Goal: Task Accomplishment & Management: Complete application form

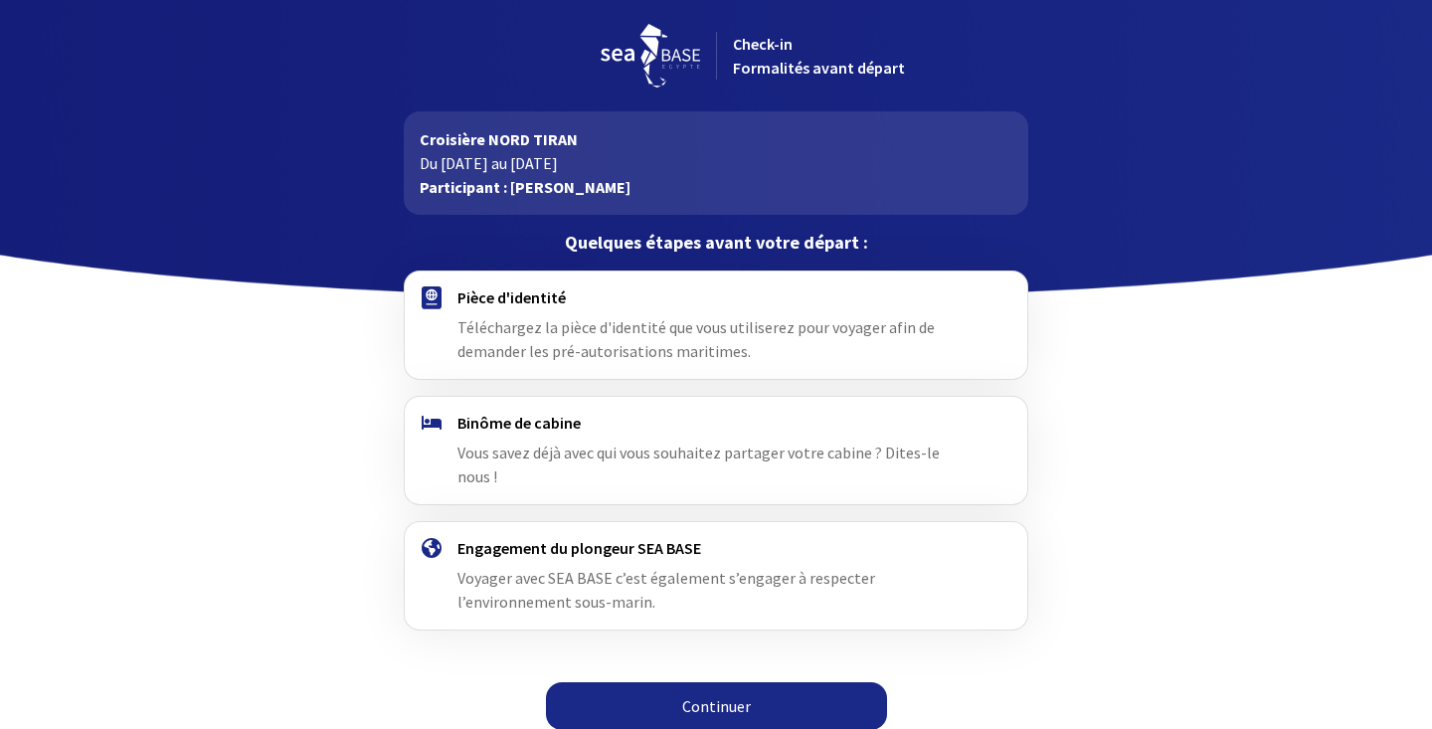
click at [719, 685] on link "Continuer" at bounding box center [716, 706] width 341 height 48
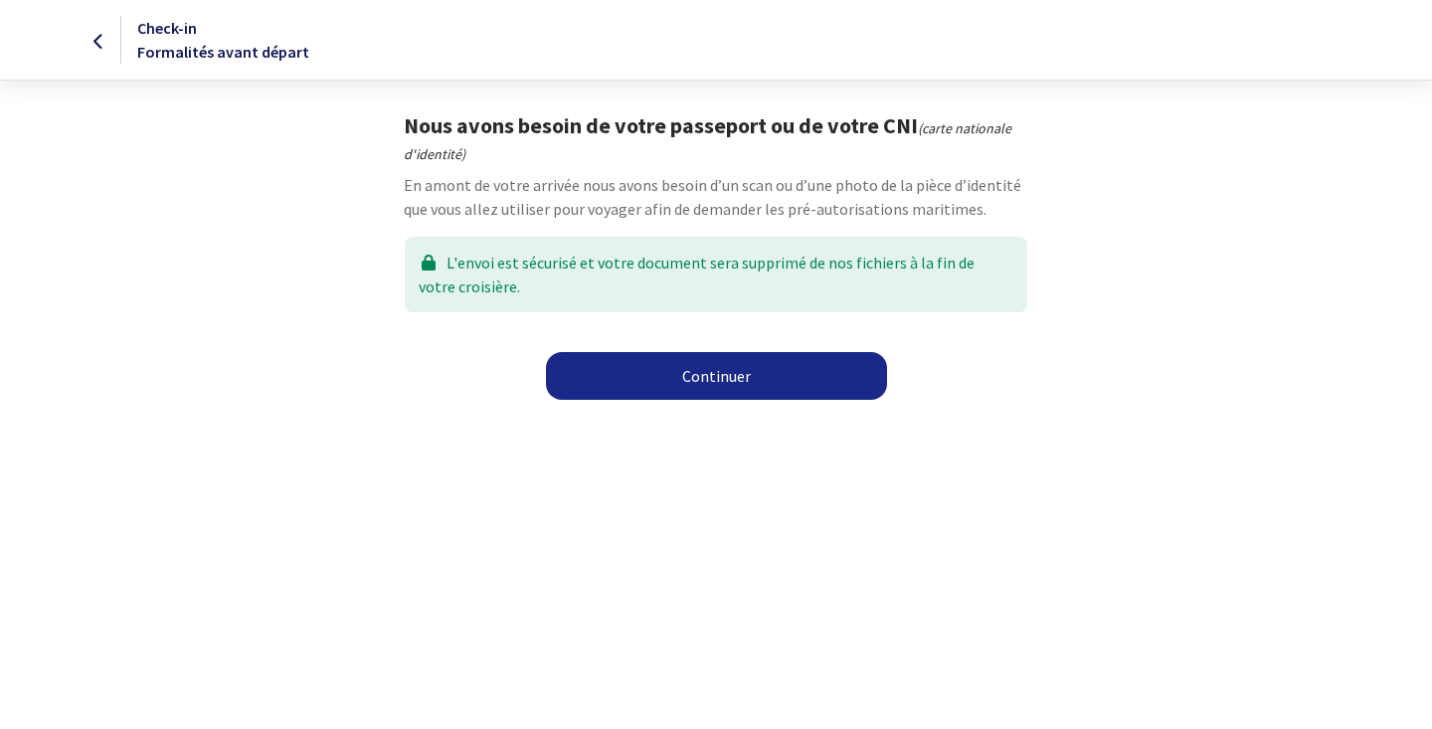
click at [723, 383] on link "Continuer" at bounding box center [716, 376] width 341 height 48
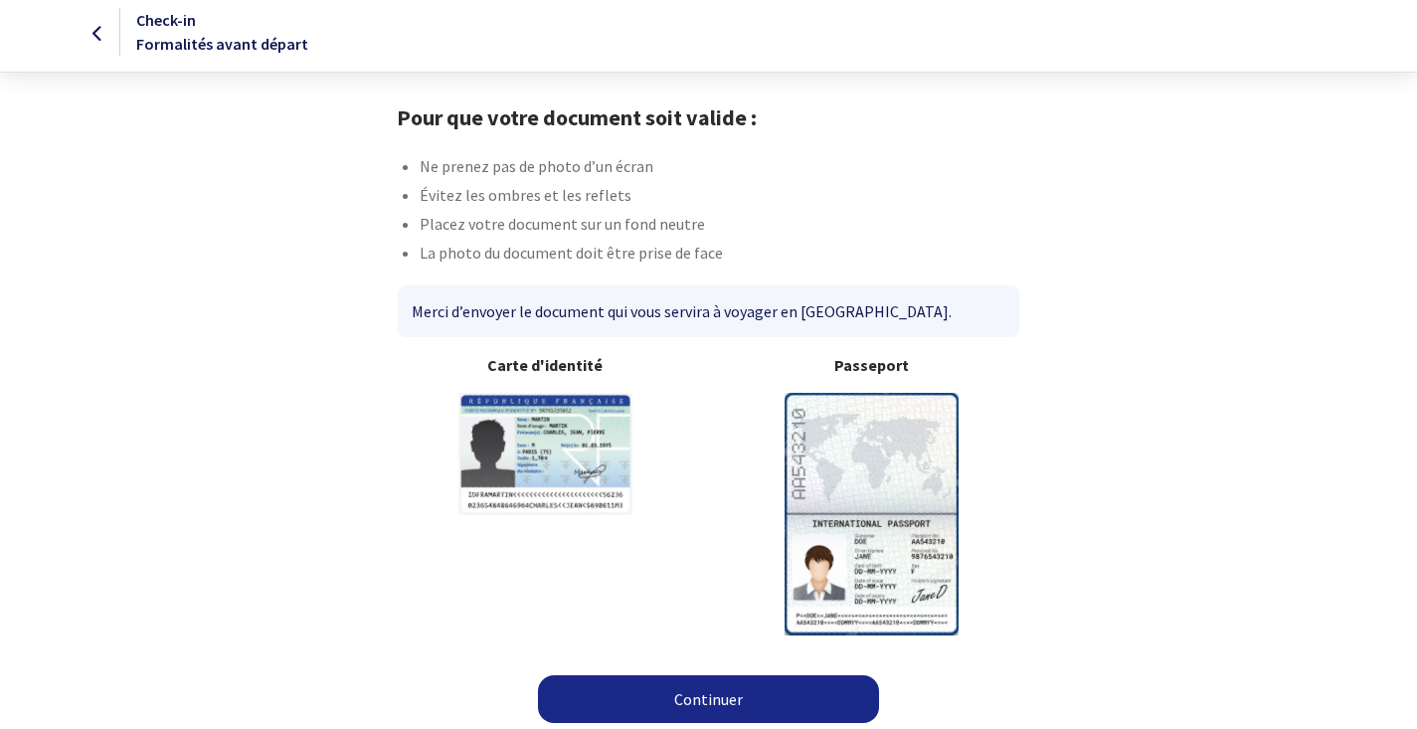
scroll to position [13, 0]
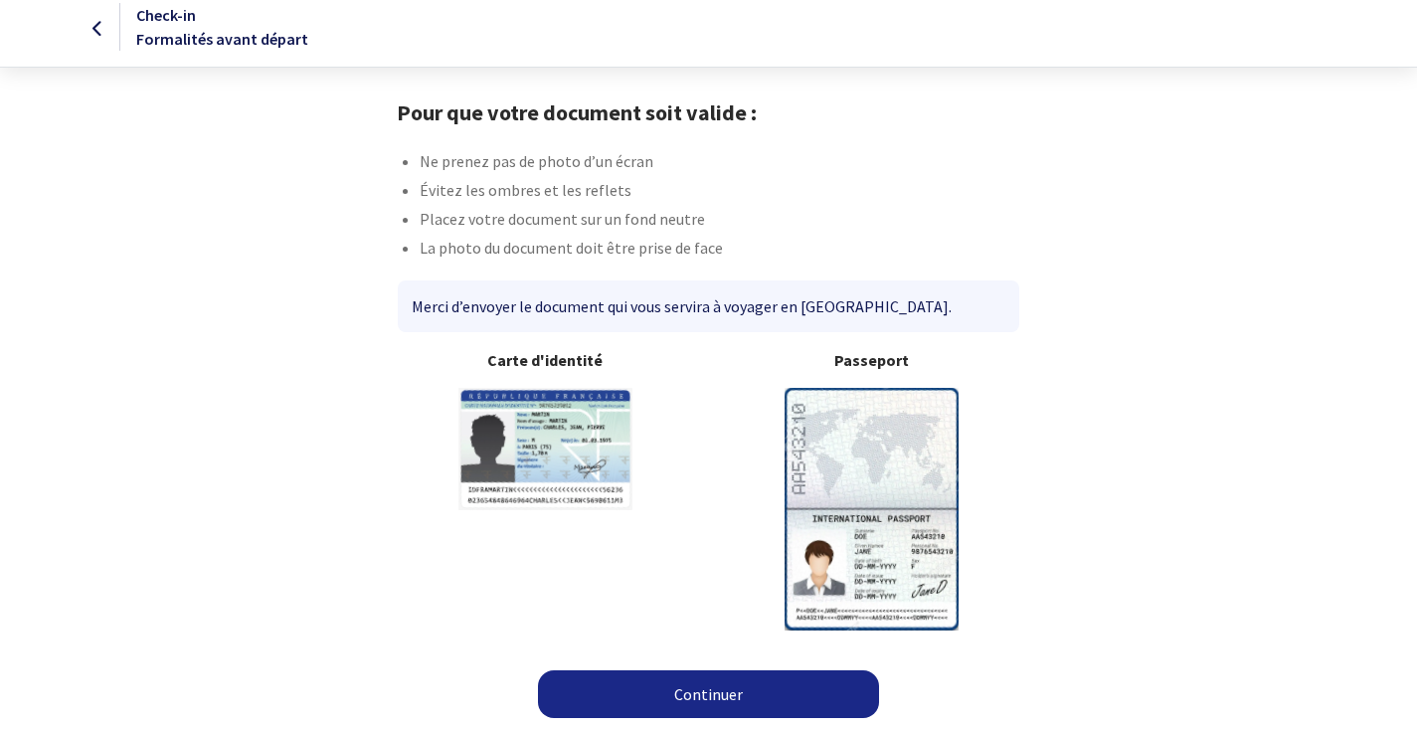
click at [883, 472] on img at bounding box center [871, 509] width 174 height 242
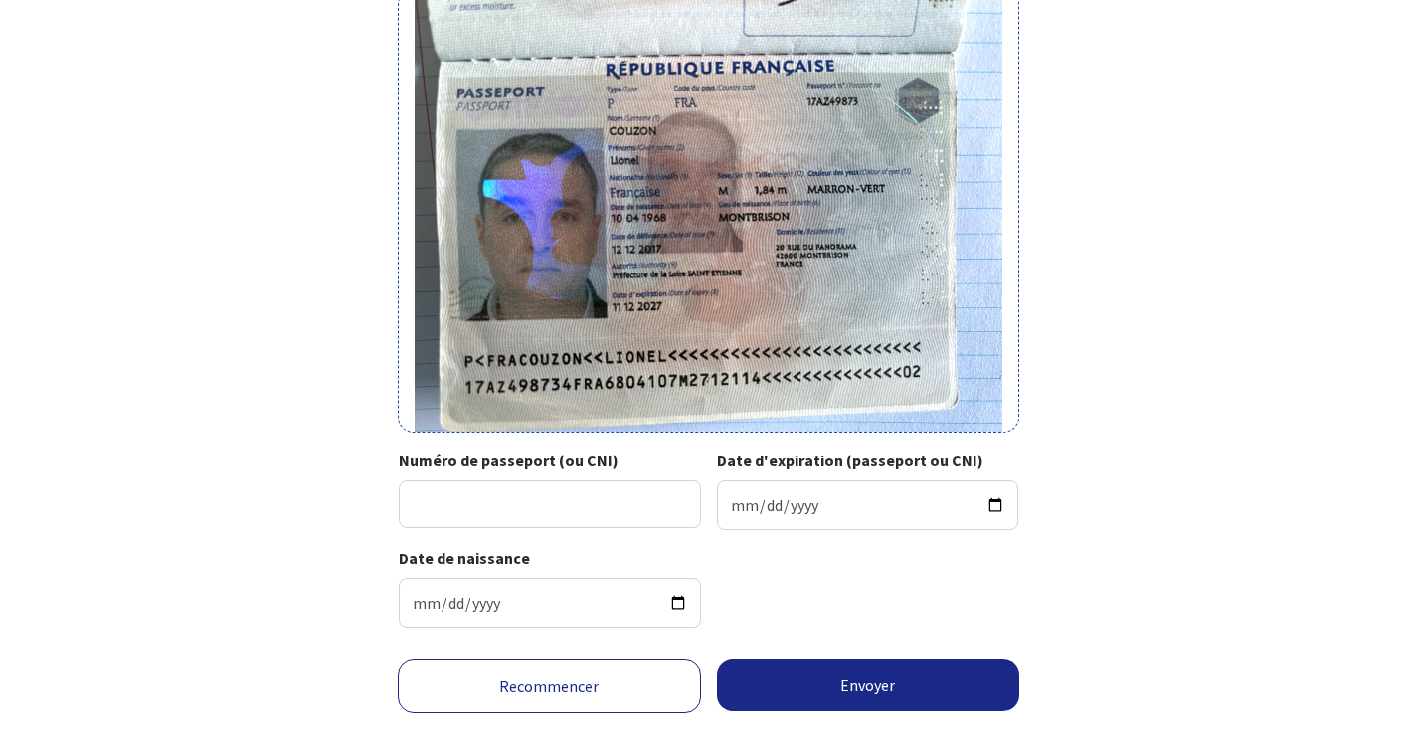
scroll to position [267, 0]
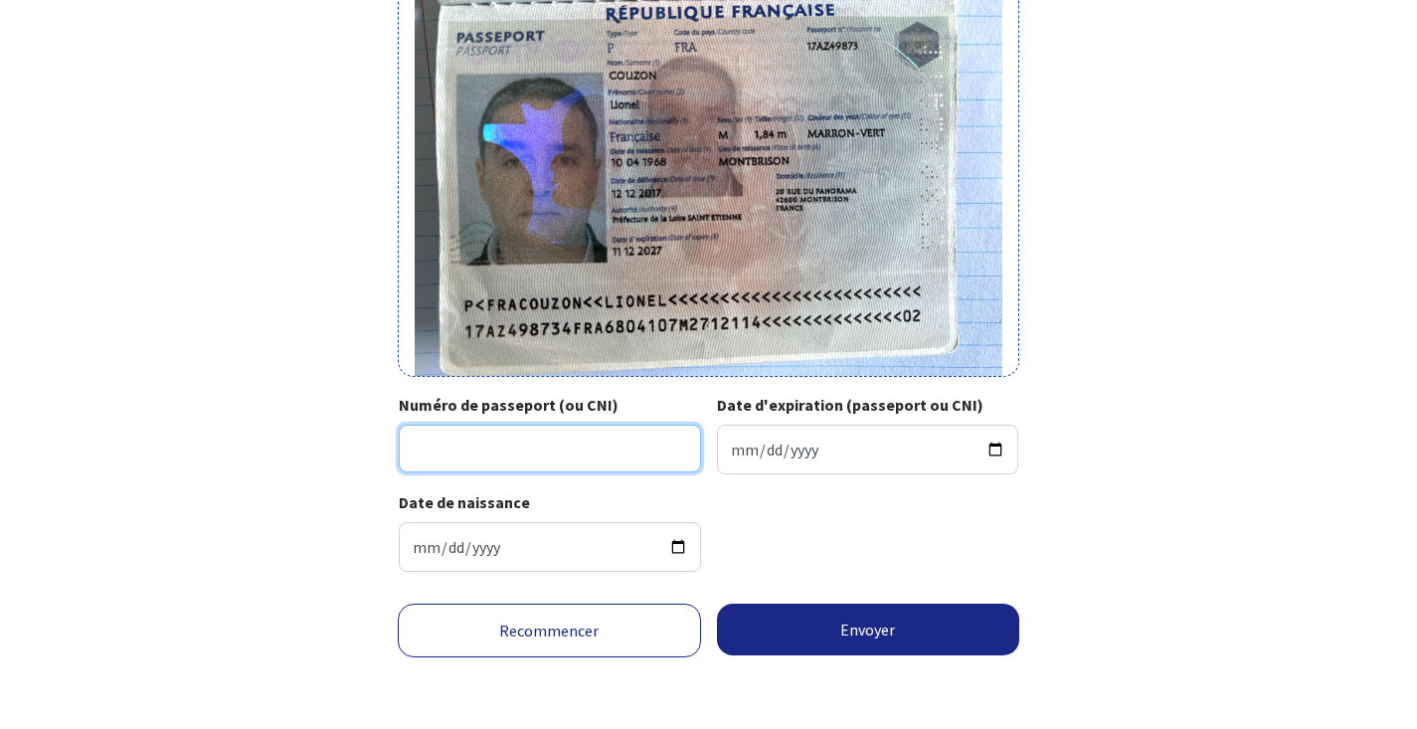
click at [547, 425] on input "Numéro de passeport (ou CNI)" at bounding box center [550, 449] width 302 height 48
type input "17AZ49873"
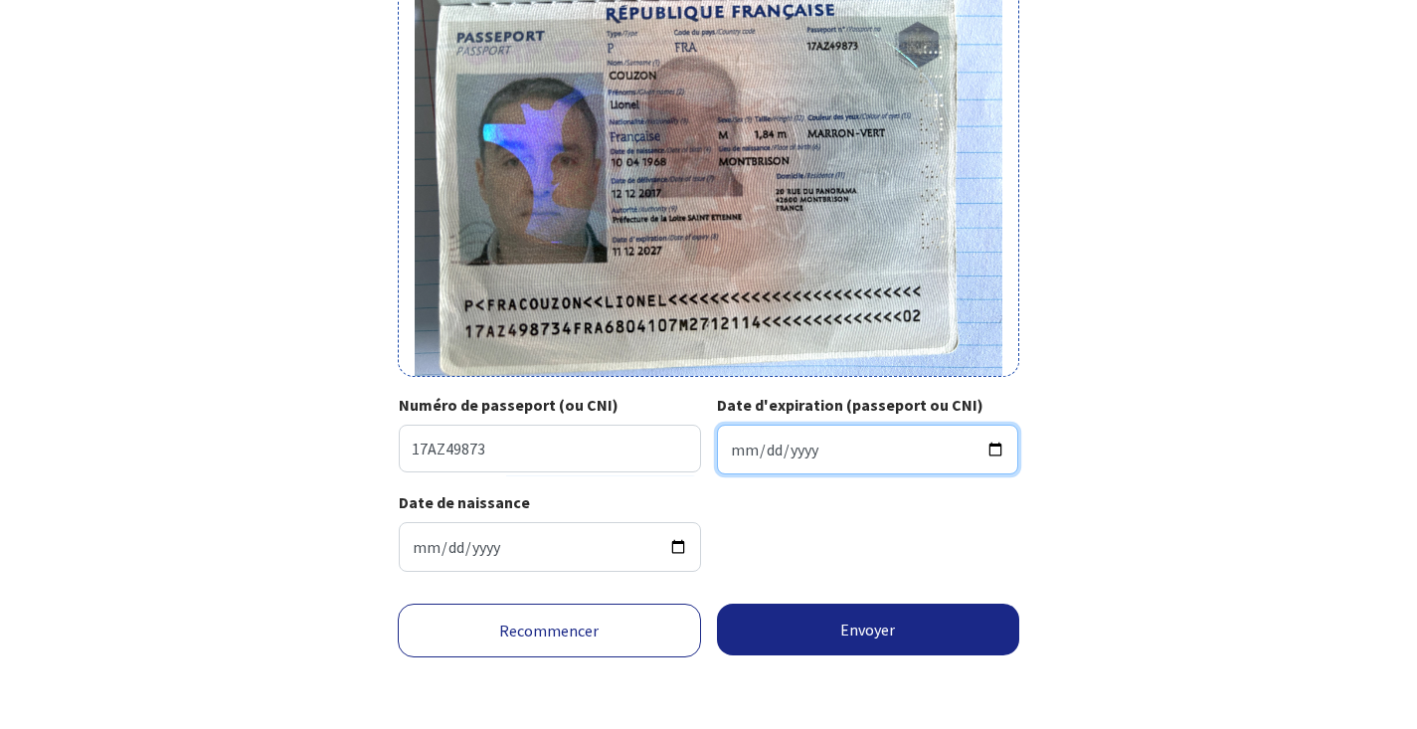
click at [754, 427] on input "Date d'expiration (passeport ou CNI)" at bounding box center [868, 450] width 302 height 50
click at [740, 430] on input "Date d'expiration (passeport ou CNI)" at bounding box center [868, 450] width 302 height 50
click at [765, 437] on input "Date d'expiration (passeport ou CNI)" at bounding box center [868, 450] width 302 height 50
click at [805, 432] on input "Date d'expiration (passeport ou CNI)" at bounding box center [868, 450] width 302 height 50
type input "2027-12-11"
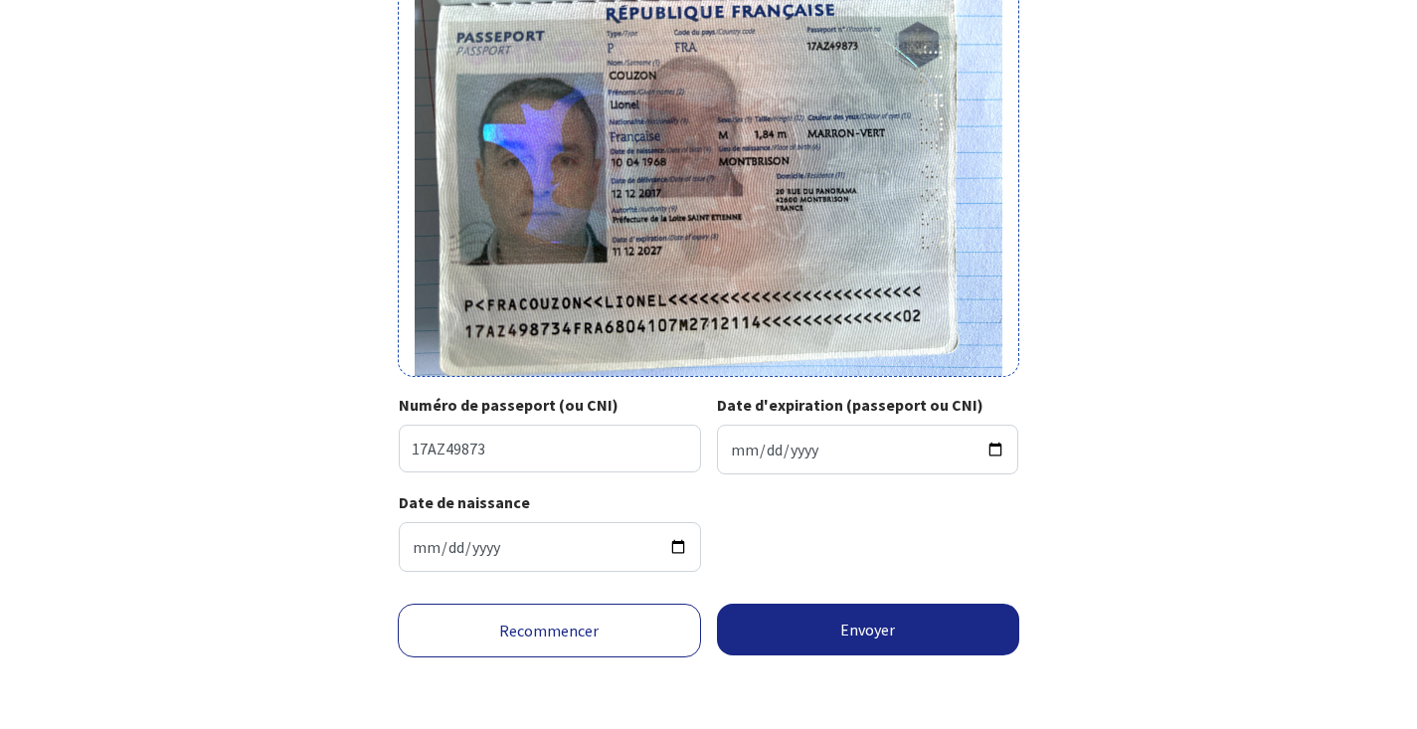
click at [1025, 557] on div "Date de naissance 1968-04-10" at bounding box center [708, 538] width 653 height 97
click at [873, 644] on button "Envoyer" at bounding box center [868, 629] width 303 height 52
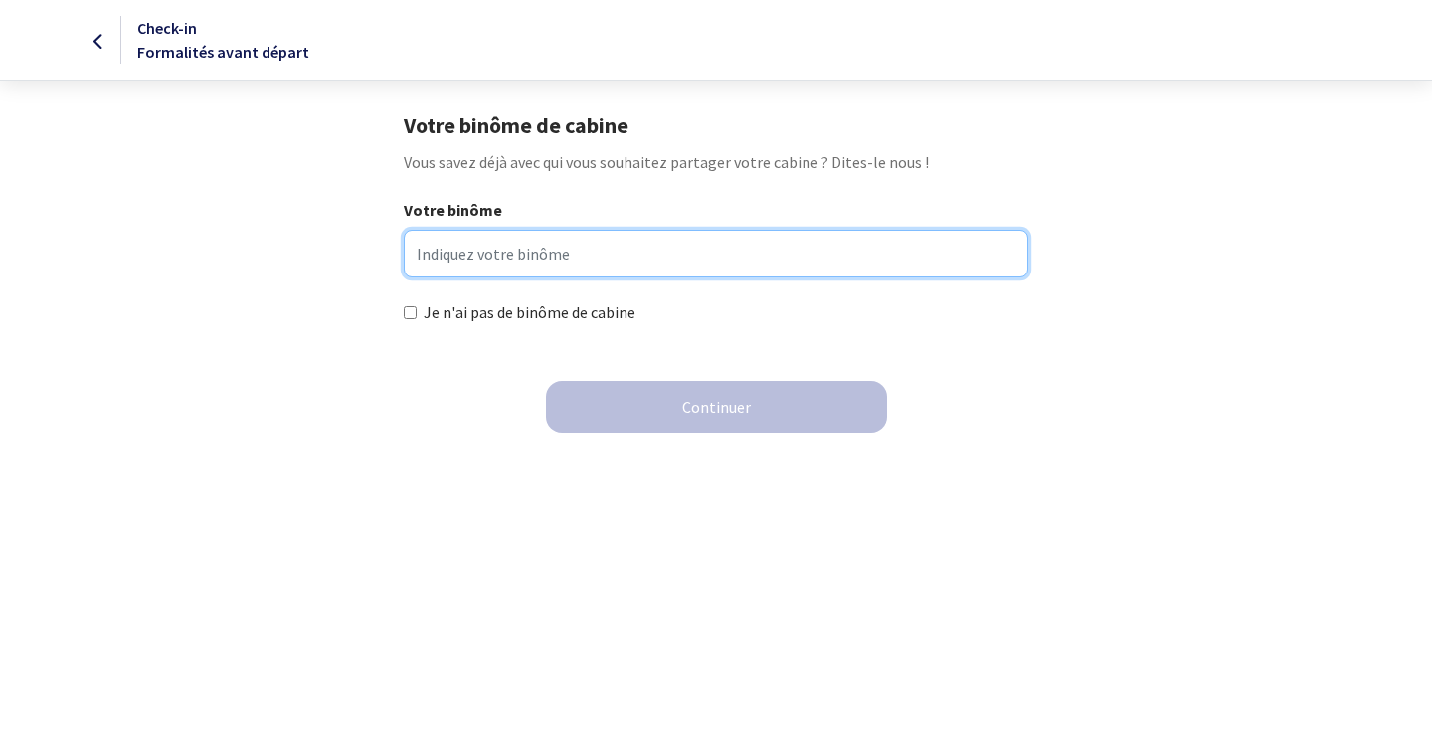
click at [497, 253] on input "Votre binôme" at bounding box center [715, 254] width 623 height 48
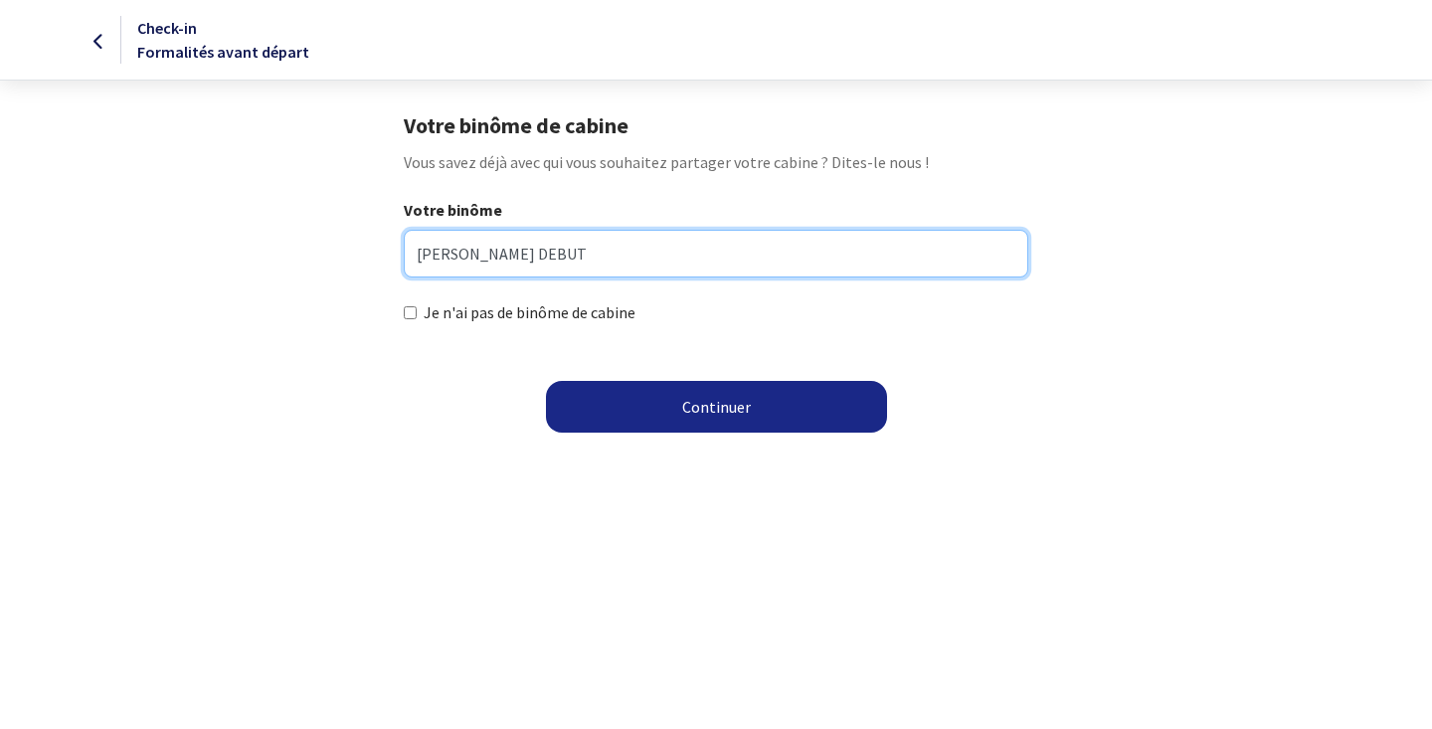
click at [423, 251] on input "[PERSON_NAME] DEBUT" at bounding box center [715, 254] width 623 height 48
type input "[PERSON_NAME] DEBUT"
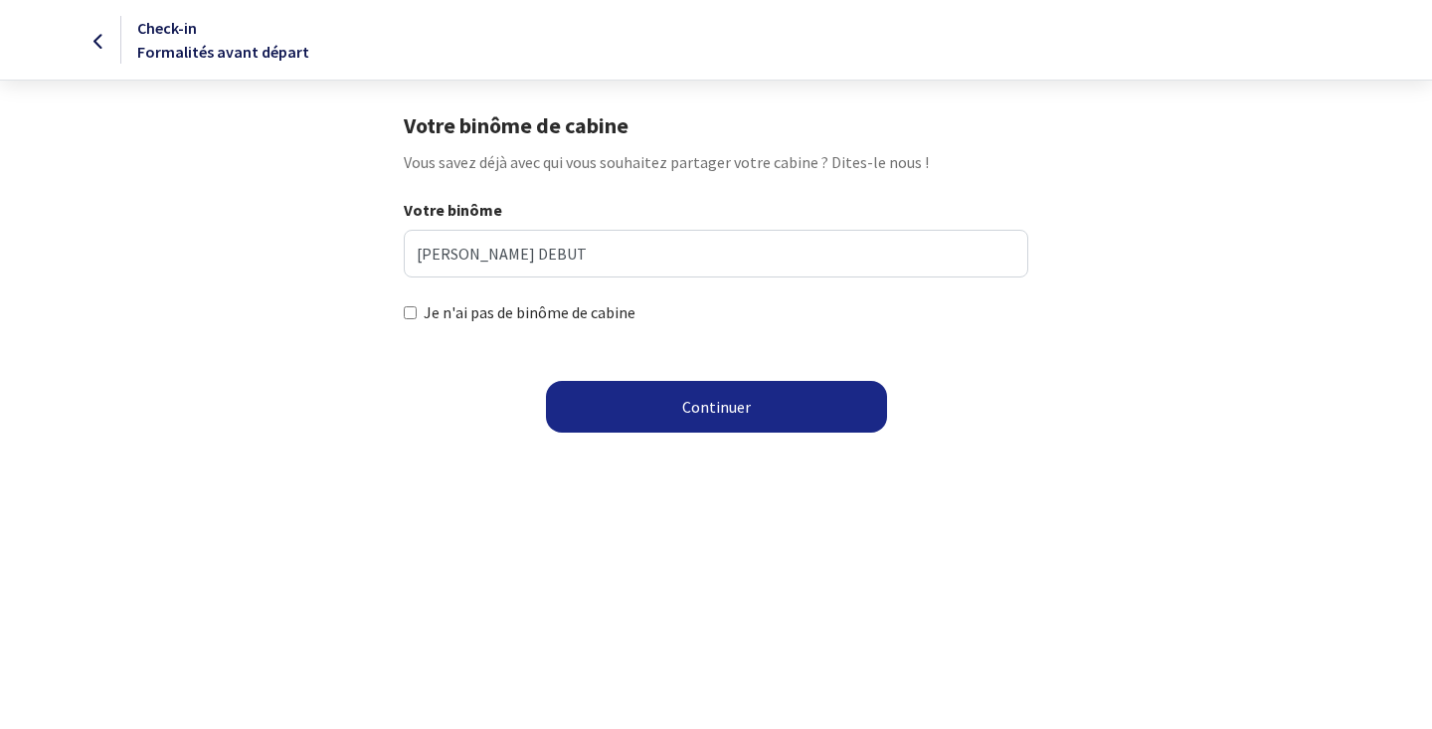
click at [703, 408] on button "Continuer" at bounding box center [716, 407] width 341 height 52
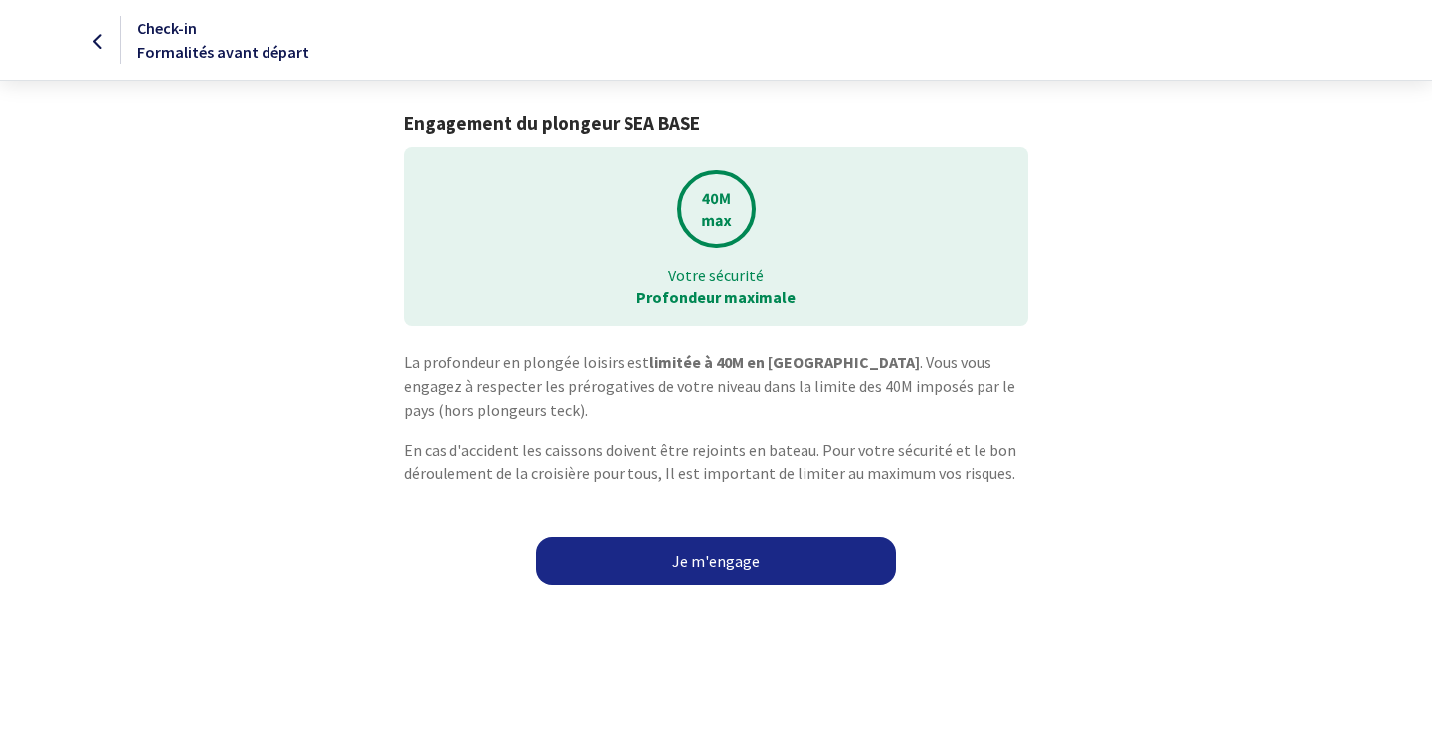
click at [717, 552] on link "Je m'engage" at bounding box center [716, 561] width 360 height 48
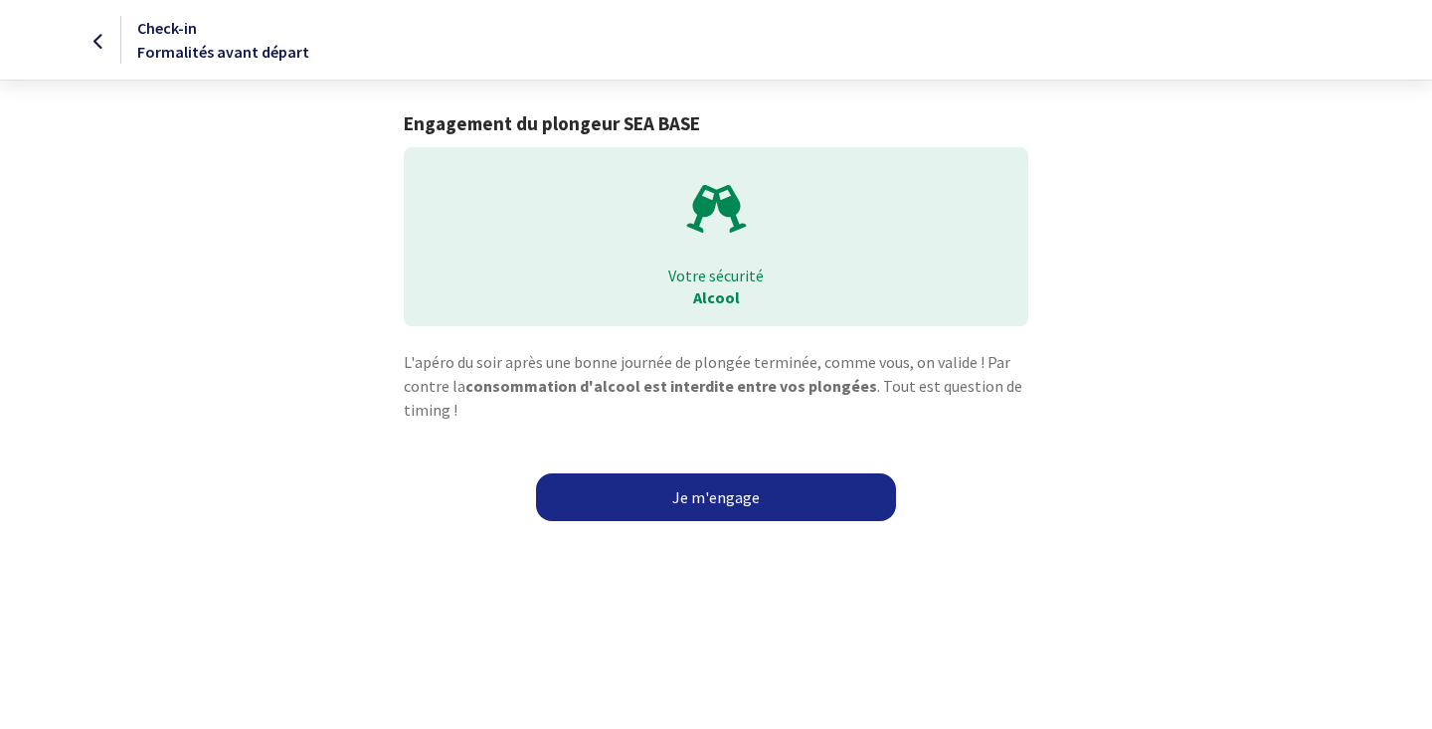
click at [724, 499] on link "Je m'engage" at bounding box center [716, 497] width 360 height 48
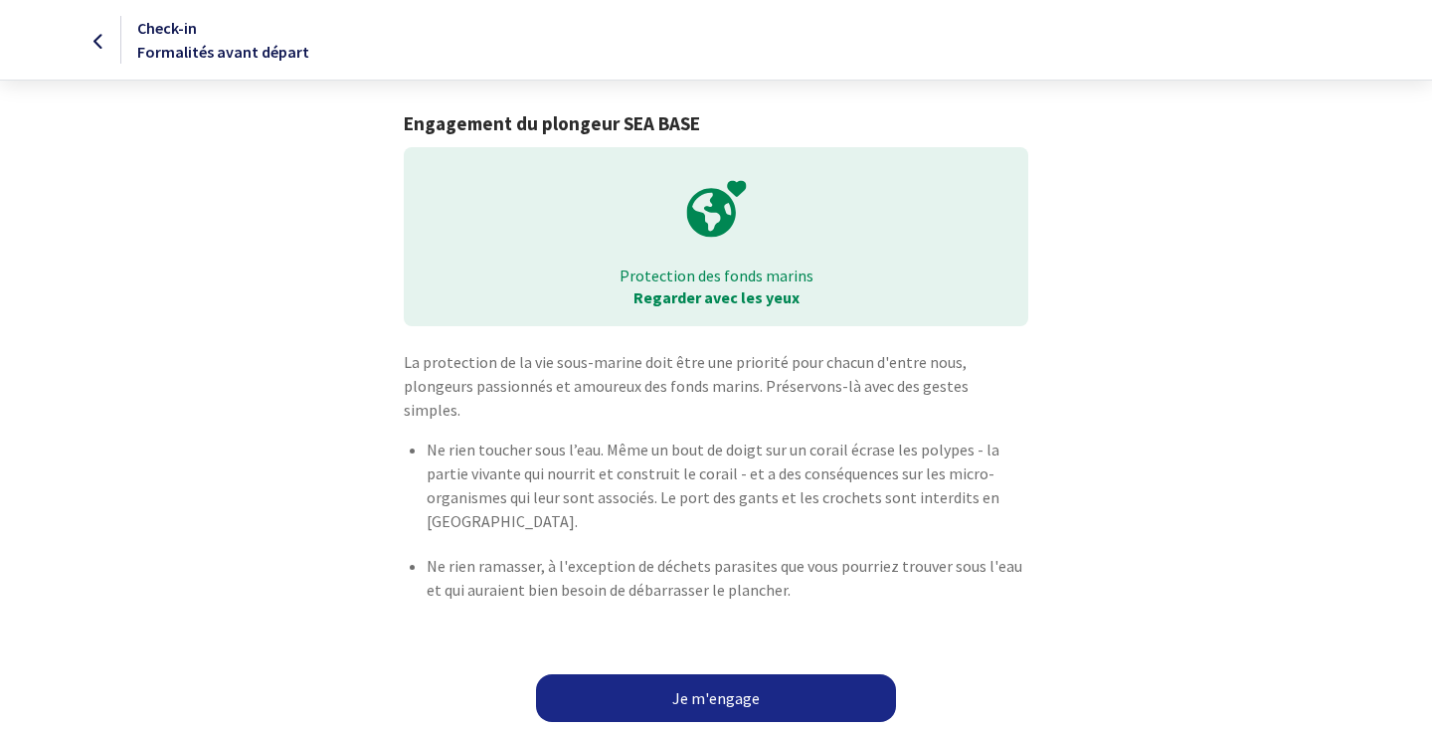
click at [725, 685] on link "Je m'engage" at bounding box center [716, 698] width 360 height 48
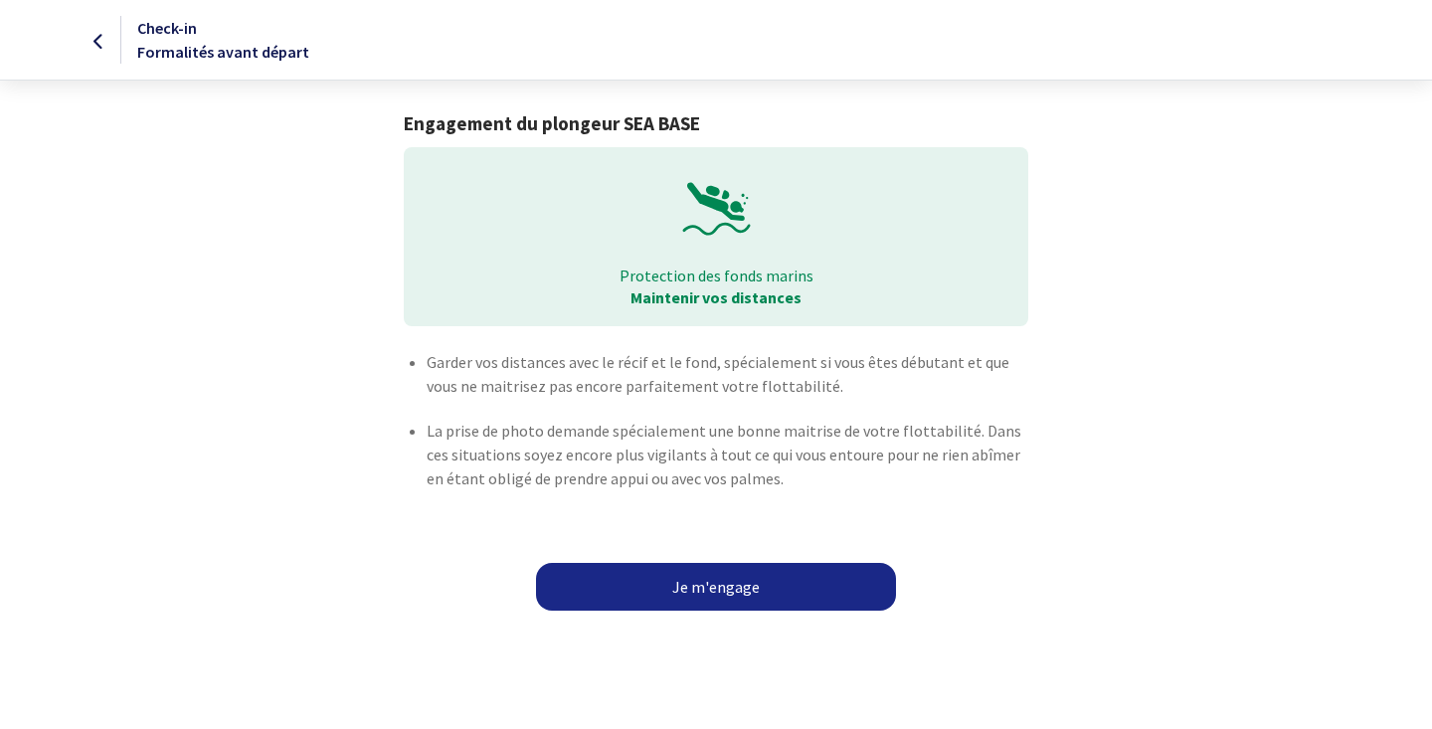
click at [715, 585] on link "Je m'engage" at bounding box center [716, 587] width 360 height 48
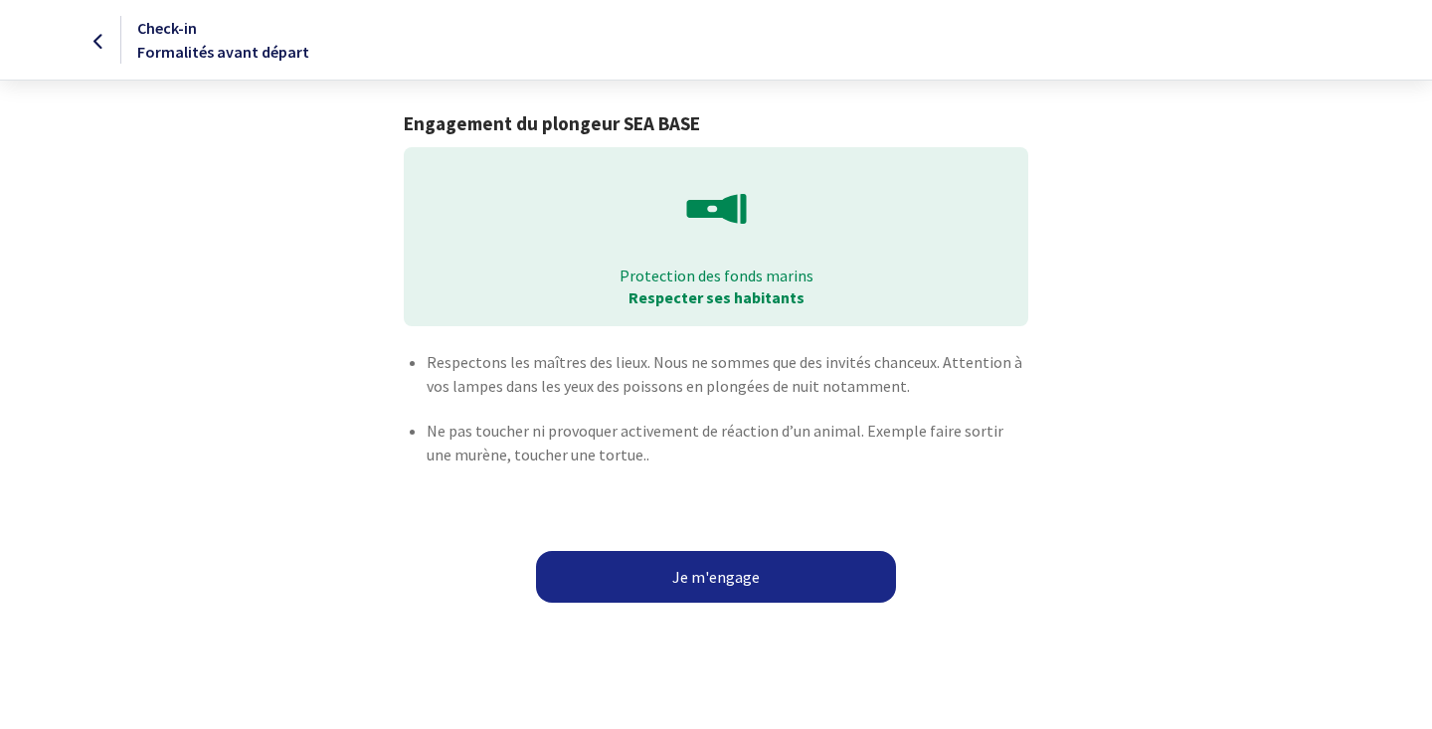
click at [716, 581] on button "Je m'engage" at bounding box center [716, 577] width 360 height 52
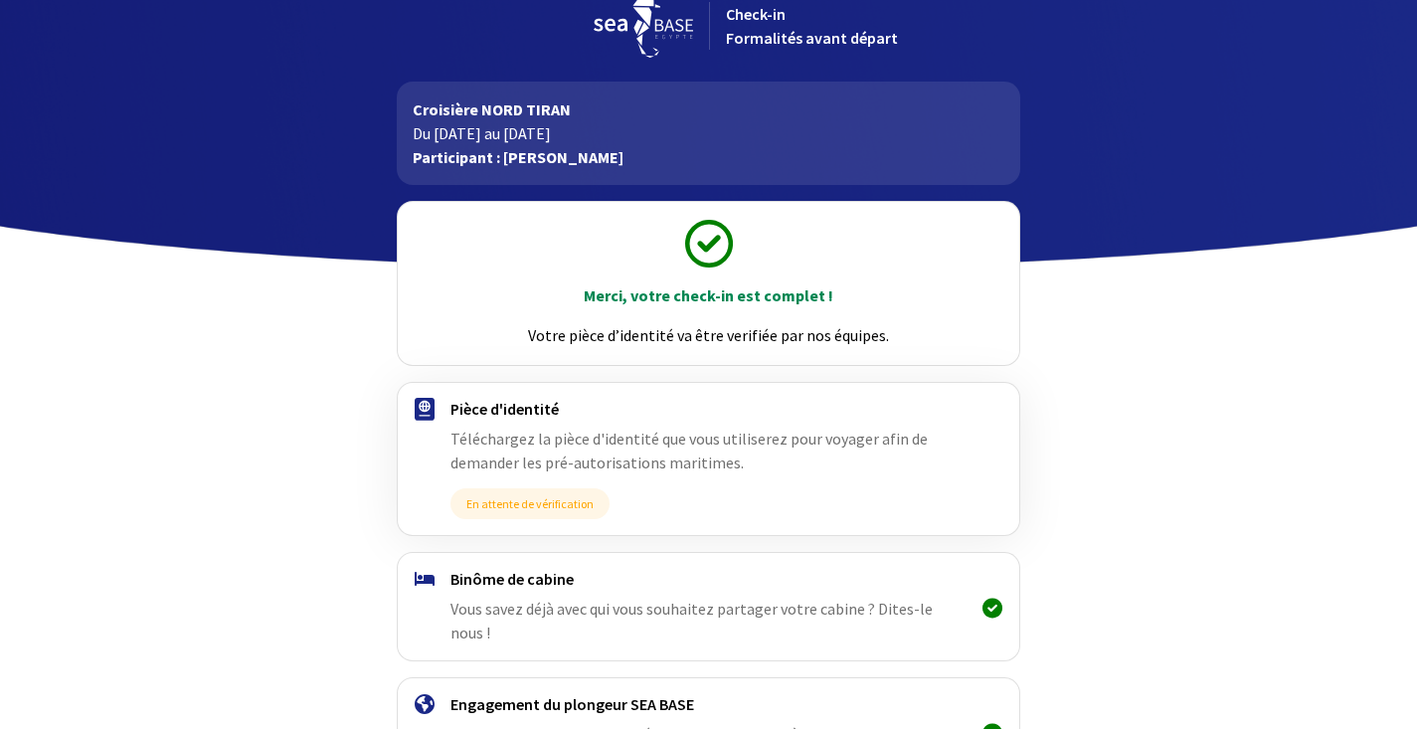
scroll to position [175, 0]
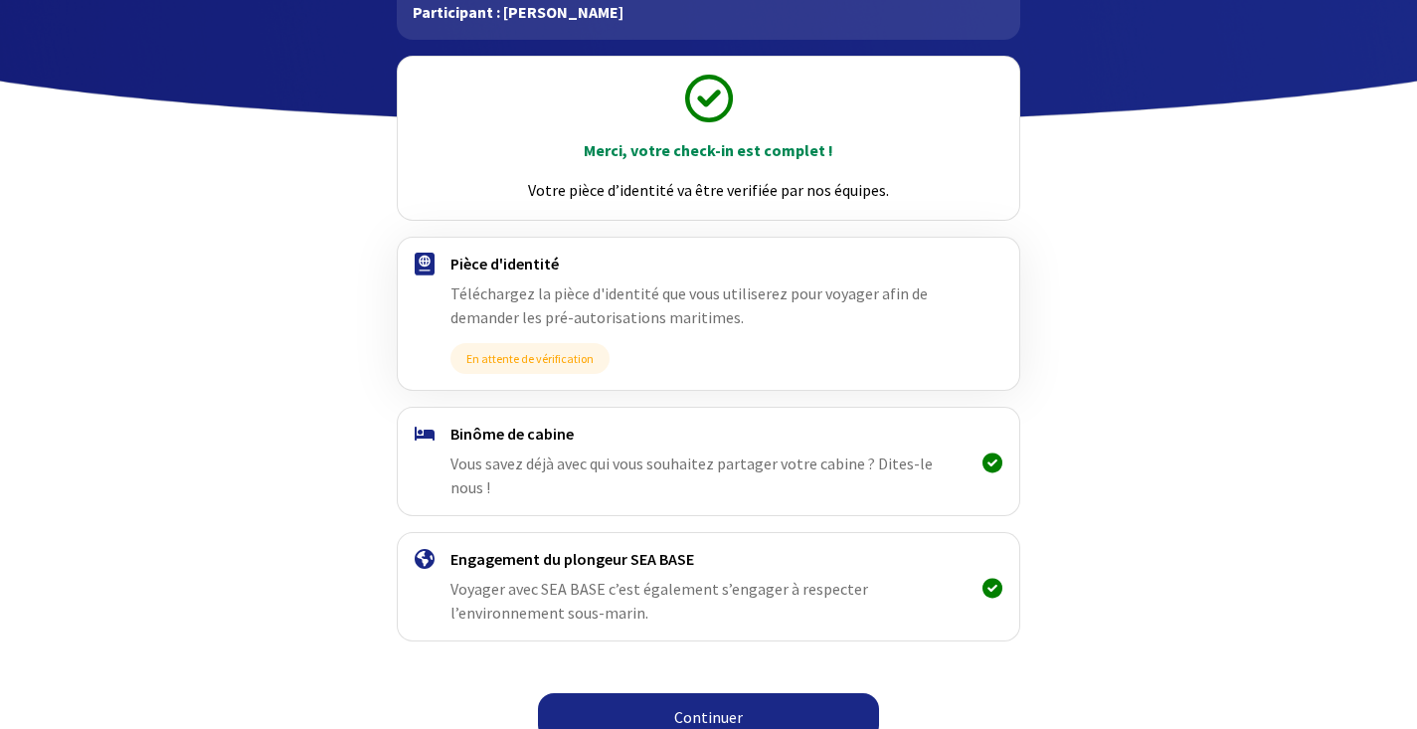
click at [699, 693] on link "Continuer" at bounding box center [708, 717] width 341 height 48
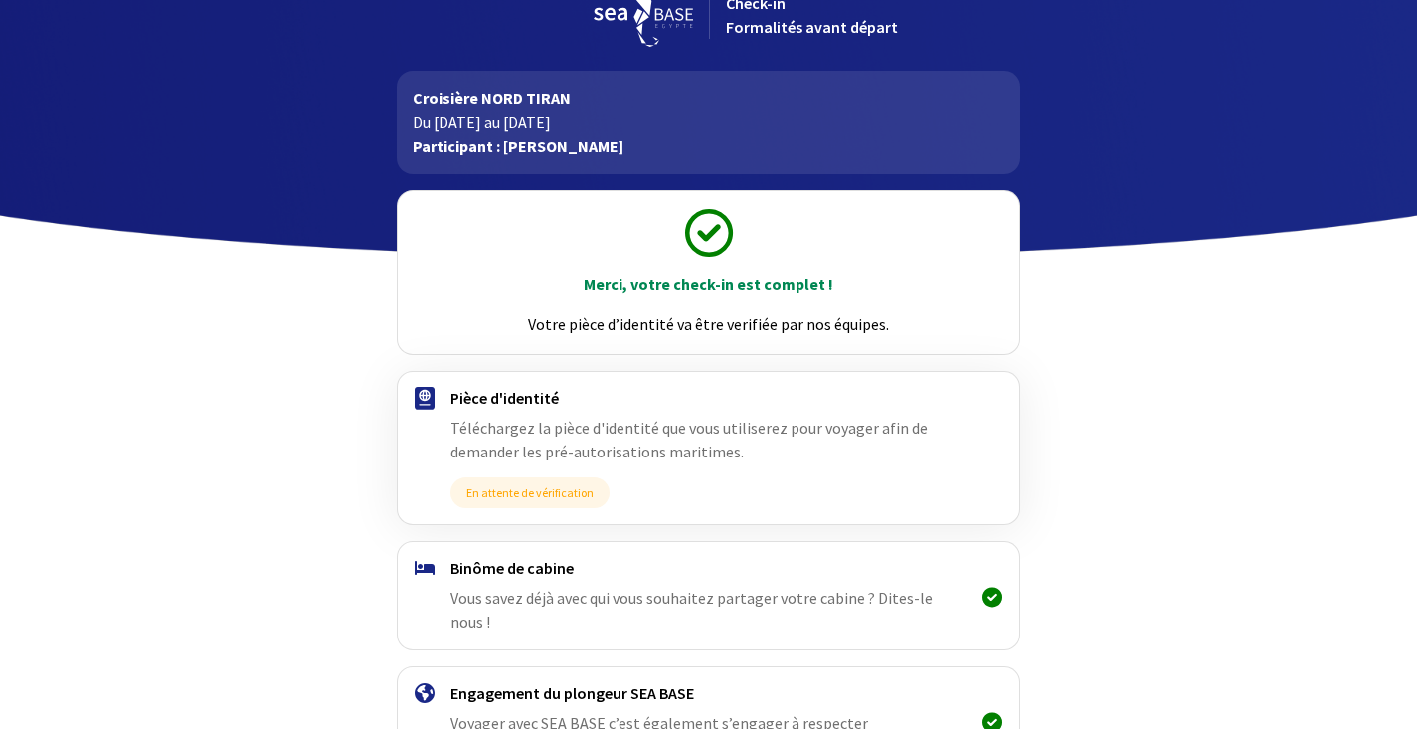
scroll to position [175, 0]
